Goal: Task Accomplishment & Management: Manage account settings

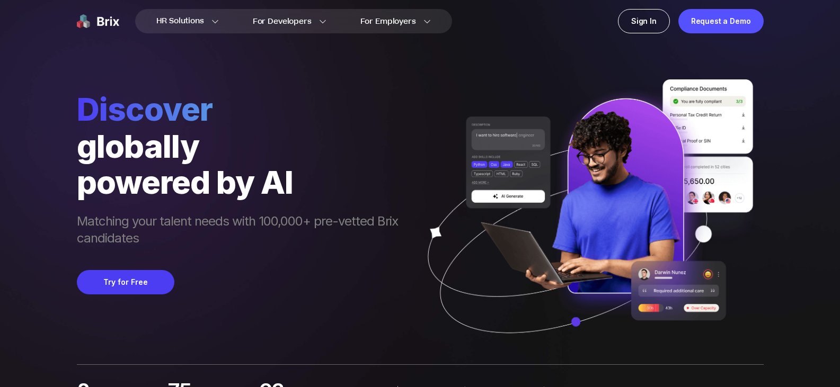
click at [648, 8] on div "HR Solutions HR Solutions Recruiter HR Assistant Global Talent Network Onboardi…" at bounding box center [420, 21] width 763 height 42
click at [647, 17] on div "Sign In" at bounding box center [644, 21] width 52 height 24
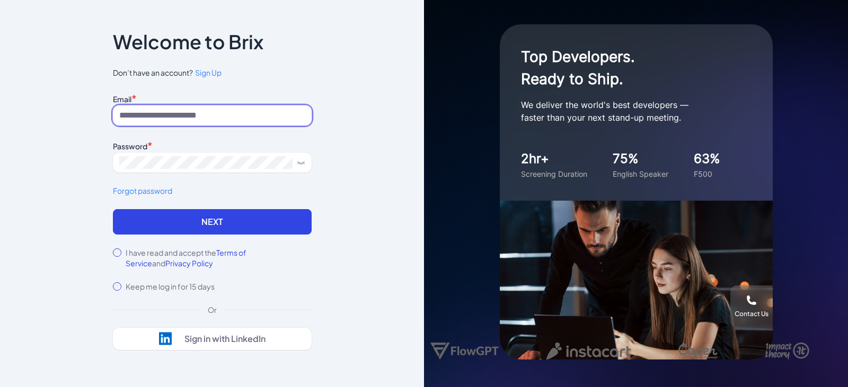
click at [210, 114] on input at bounding box center [212, 115] width 199 height 20
type input "**********"
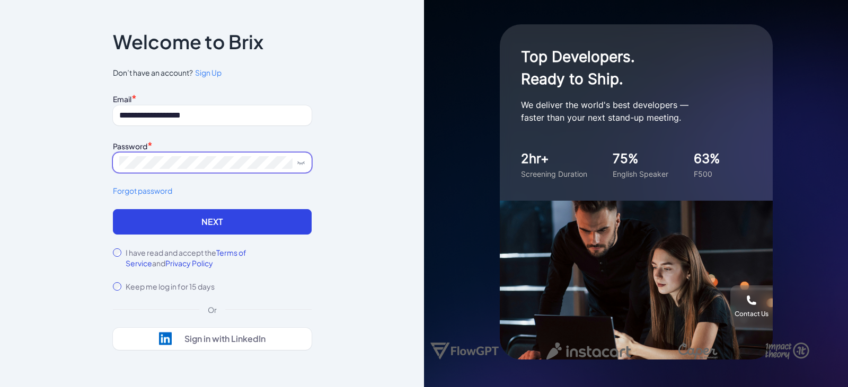
click at [113, 209] on button "Next" at bounding box center [212, 221] width 199 height 25
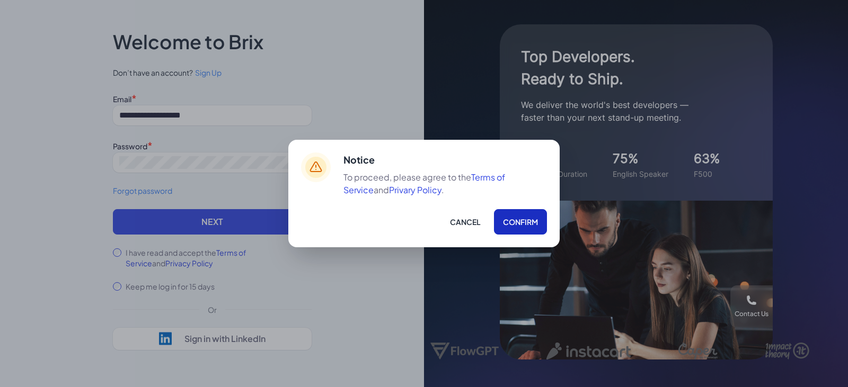
click at [507, 220] on button "Confirm" at bounding box center [520, 221] width 53 height 25
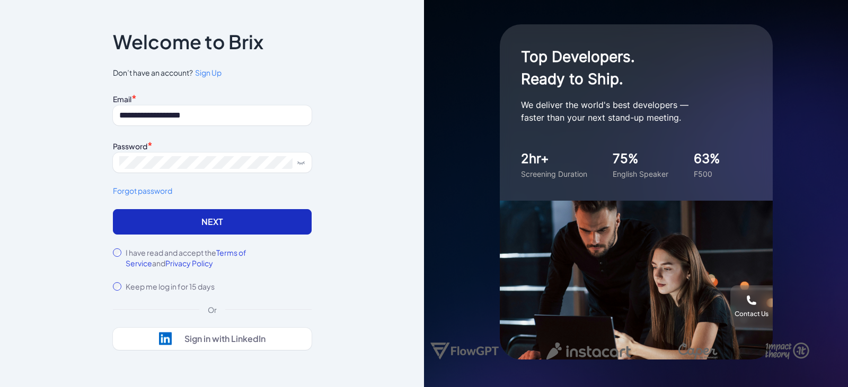
click at [166, 227] on button "Next" at bounding box center [212, 221] width 199 height 25
